Goal: Information Seeking & Learning: Find specific page/section

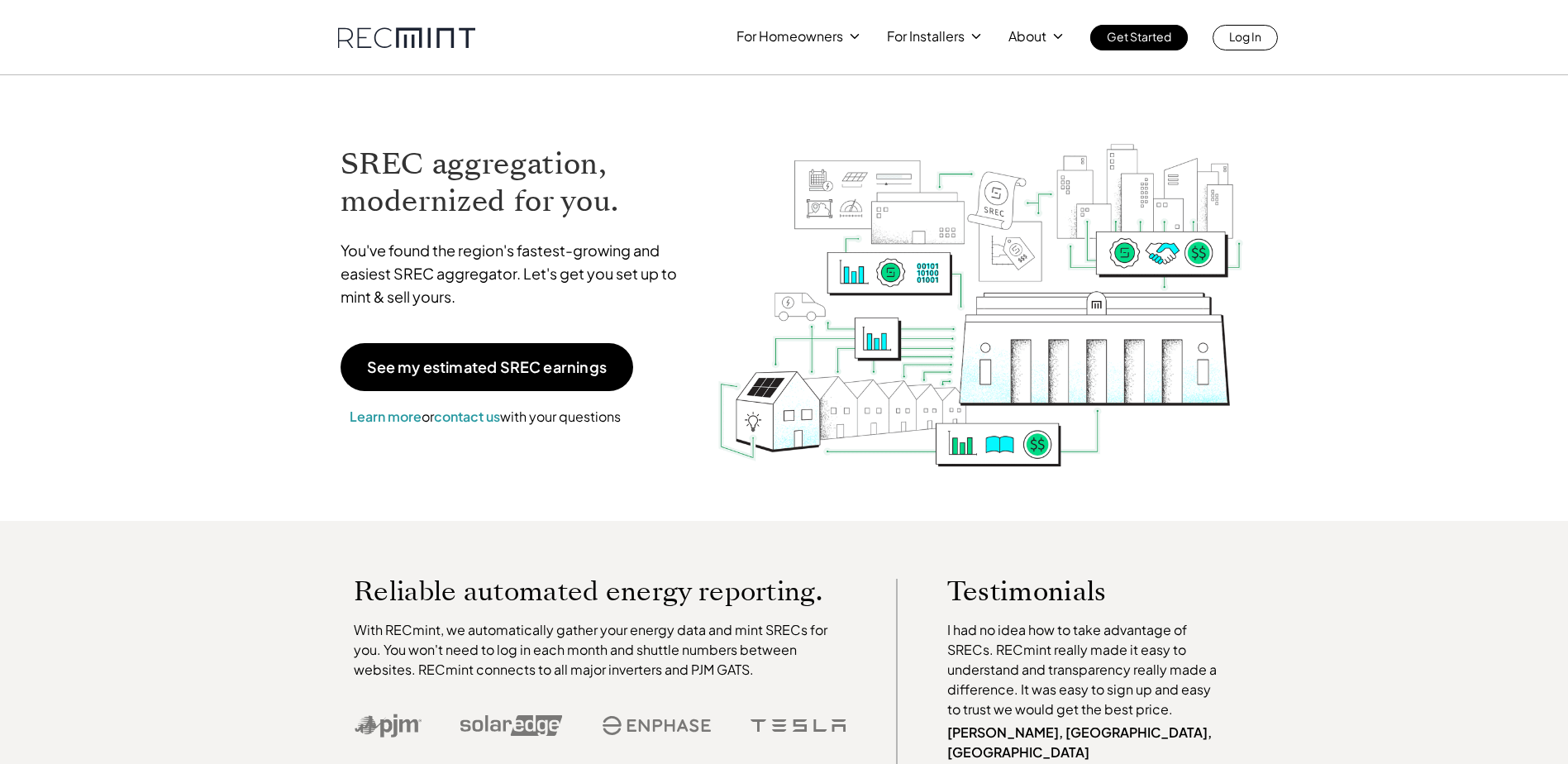
click at [941, 37] on p "For Installers" at bounding box center [926, 36] width 77 height 23
click at [973, 40] on icon at bounding box center [976, 36] width 15 height 15
click at [962, 39] on p "For Installers" at bounding box center [926, 36] width 77 height 23
click at [956, 35] on p "For Installers" at bounding box center [926, 36] width 77 height 23
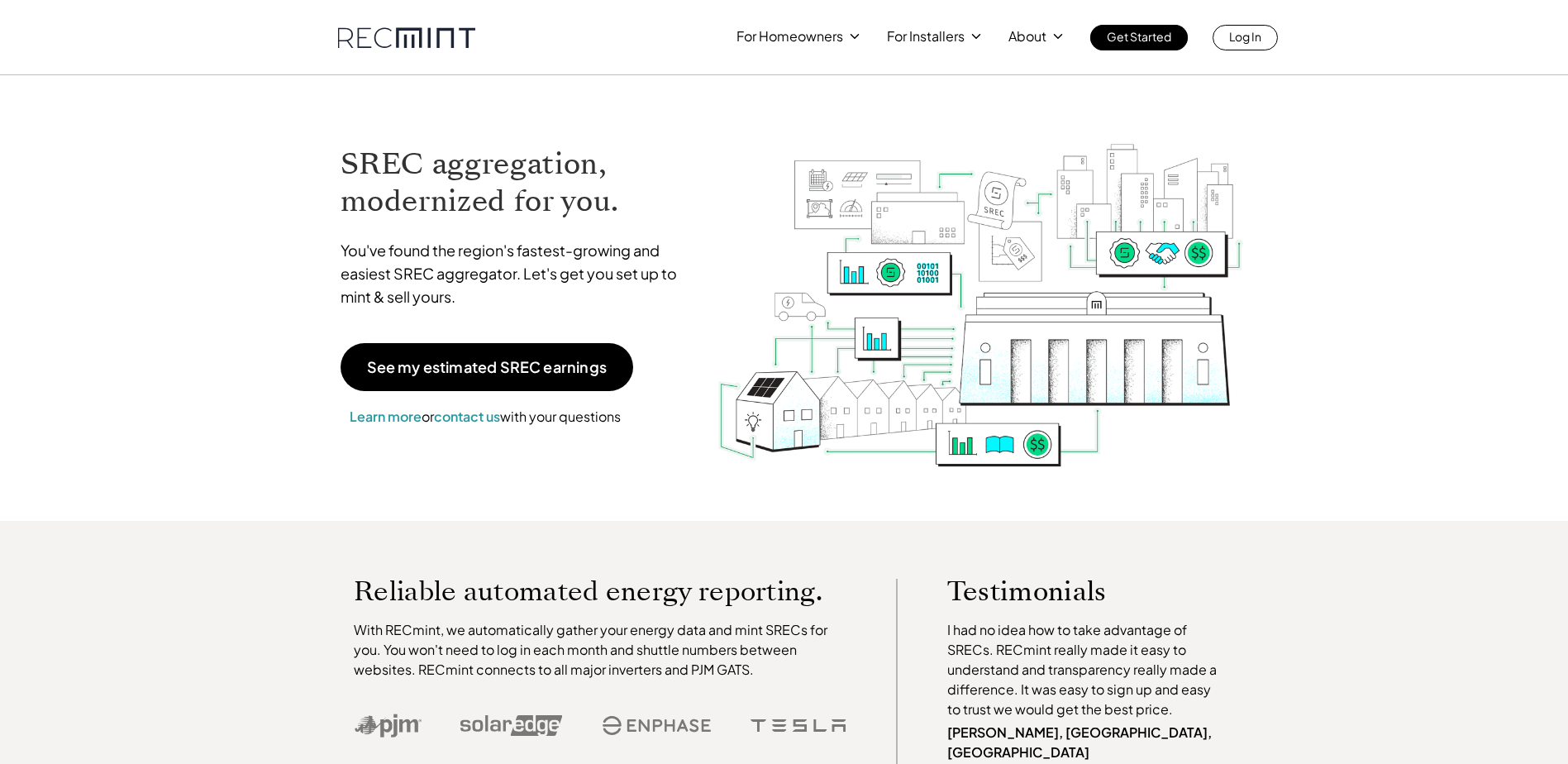
click at [956, 35] on p "For Installers" at bounding box center [926, 36] width 77 height 23
click at [939, 33] on p "For Installers" at bounding box center [926, 36] width 77 height 23
click at [932, 105] on p "SREC pricing" at bounding box center [929, 102] width 76 height 17
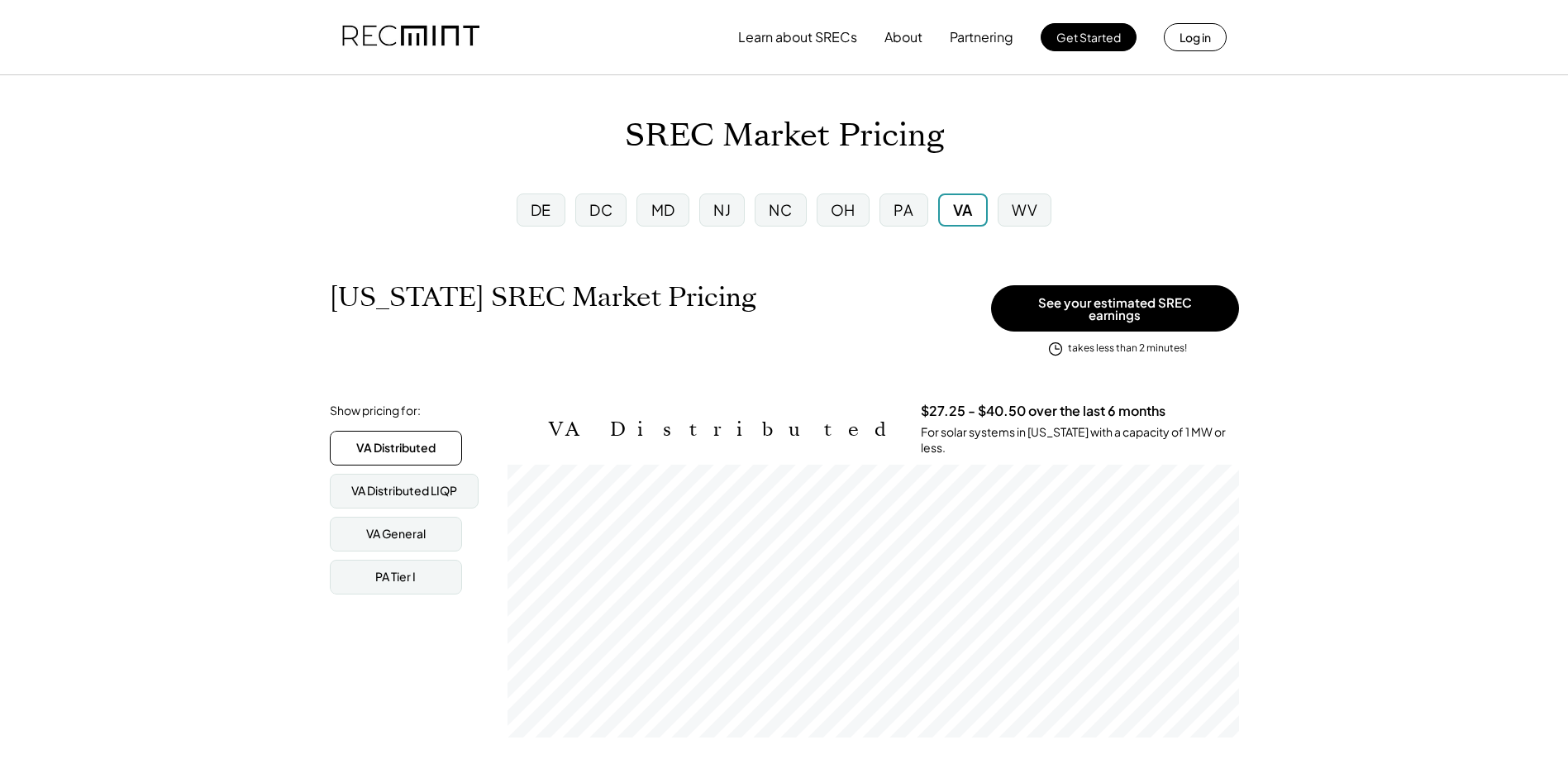
scroll to position [273, 731]
